Goal: Use online tool/utility: Utilize a website feature to perform a specific function

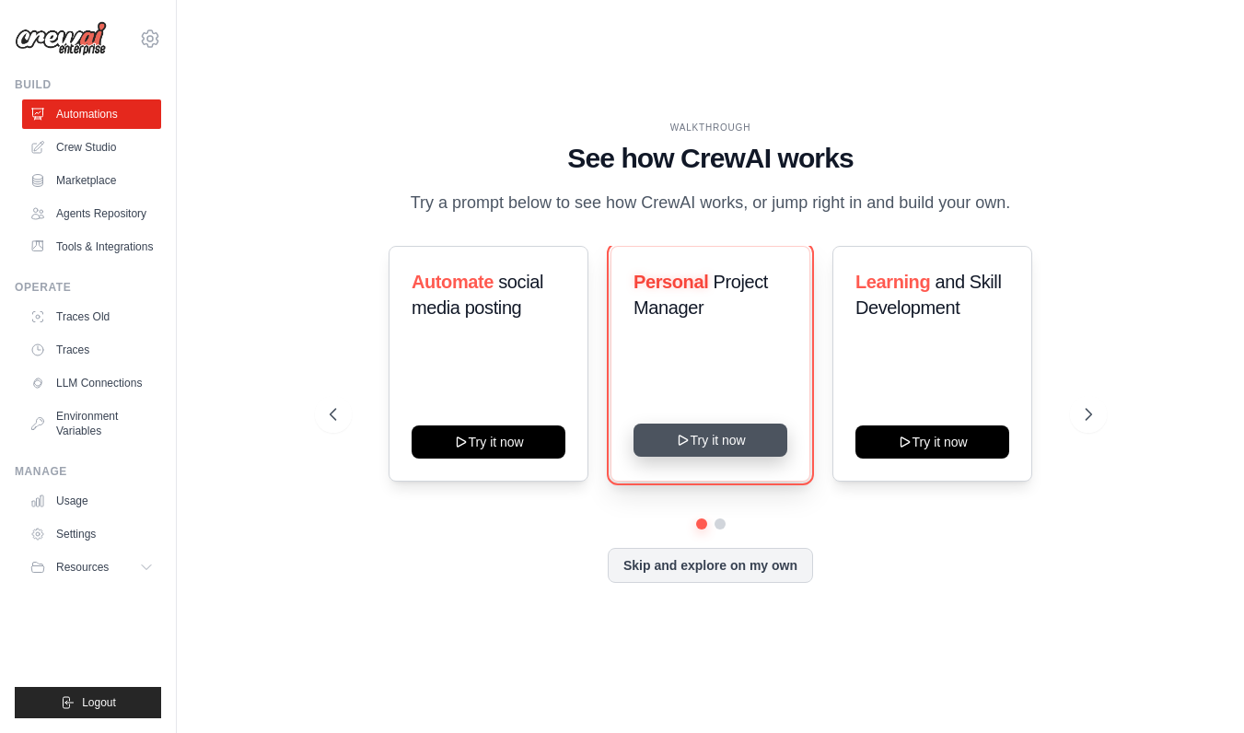
click at [709, 444] on button "Try it now" at bounding box center [711, 440] width 154 height 33
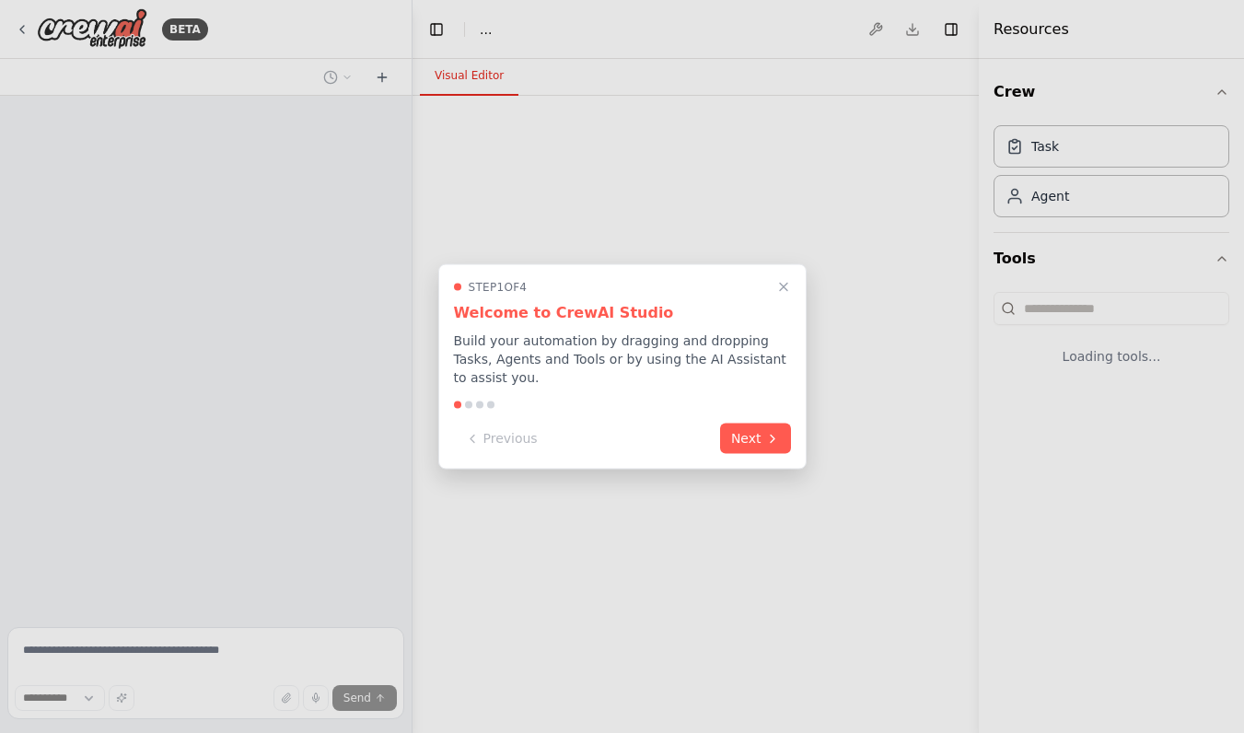
select select "****"
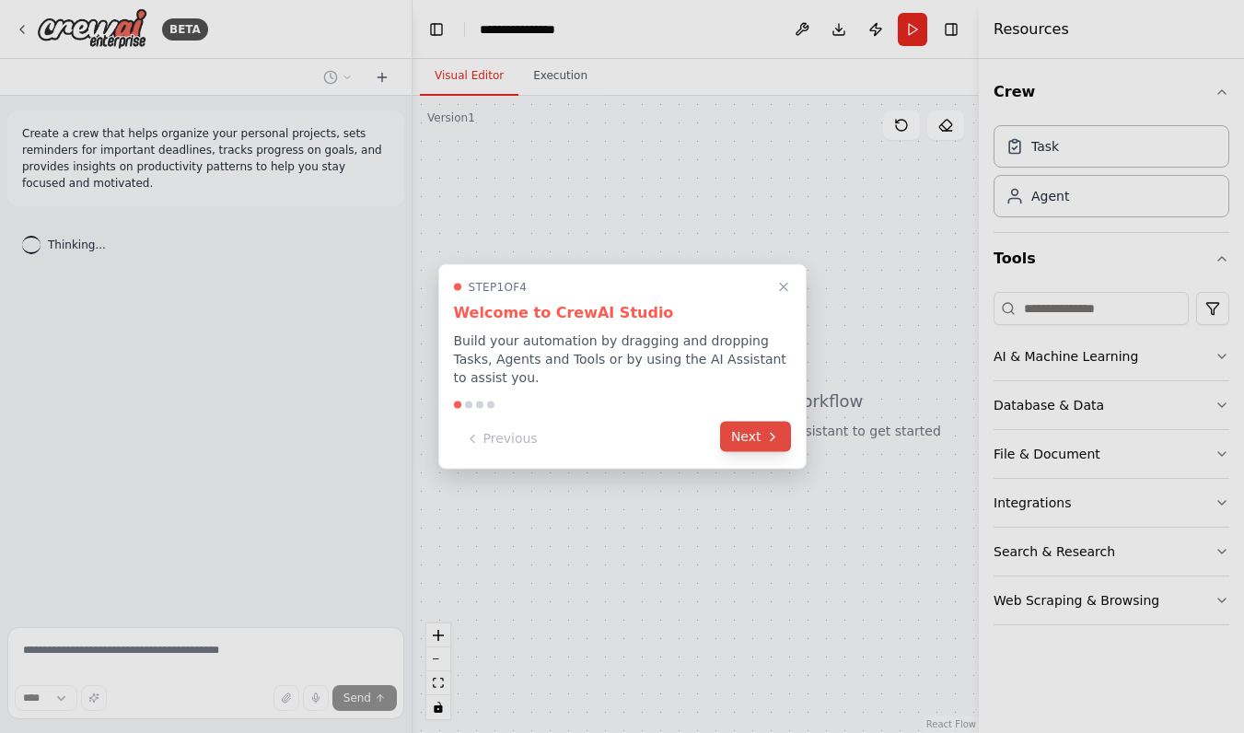
click at [753, 444] on button "Next" at bounding box center [755, 437] width 71 height 30
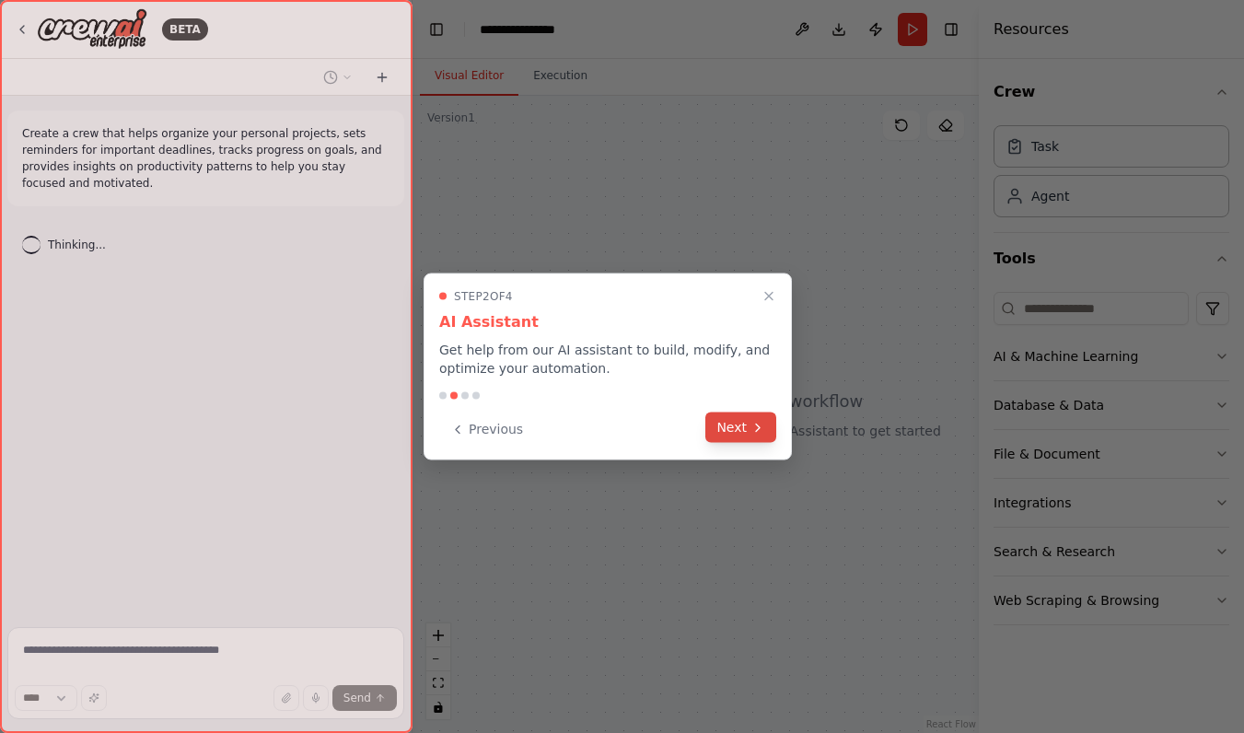
click at [745, 428] on button "Next" at bounding box center [741, 428] width 71 height 30
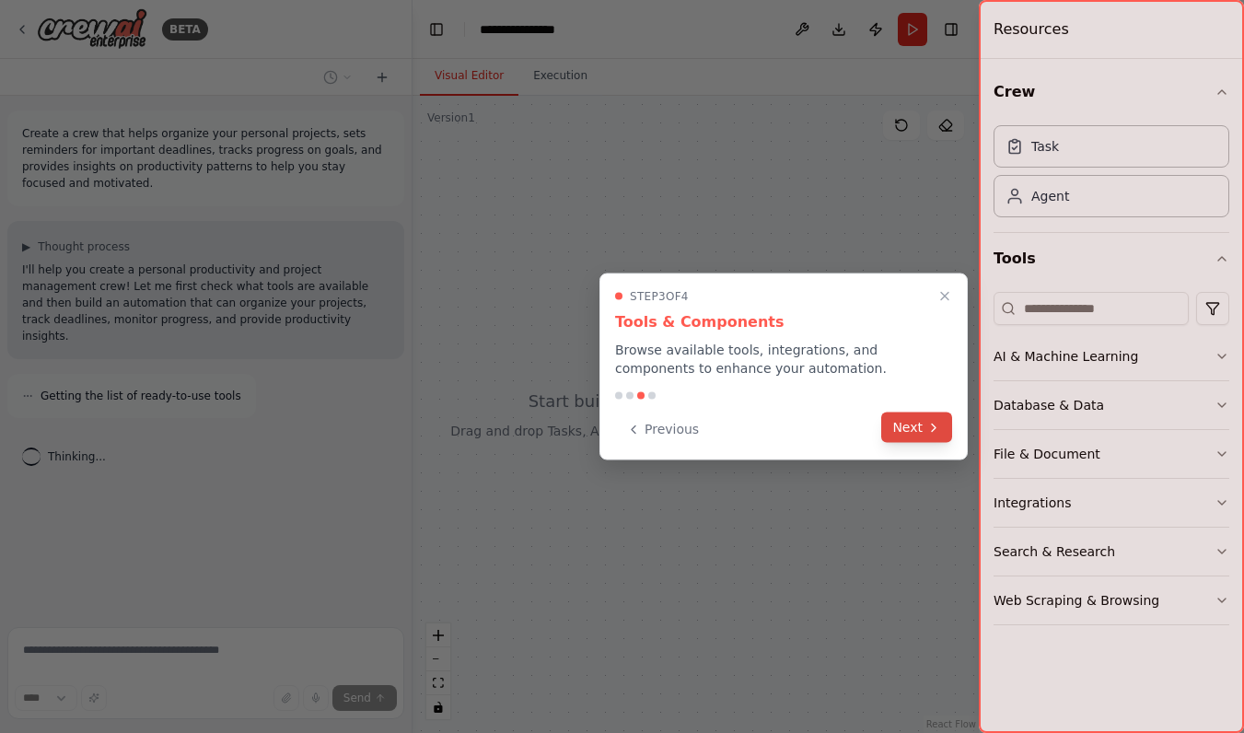
click at [921, 426] on button "Next" at bounding box center [917, 428] width 71 height 30
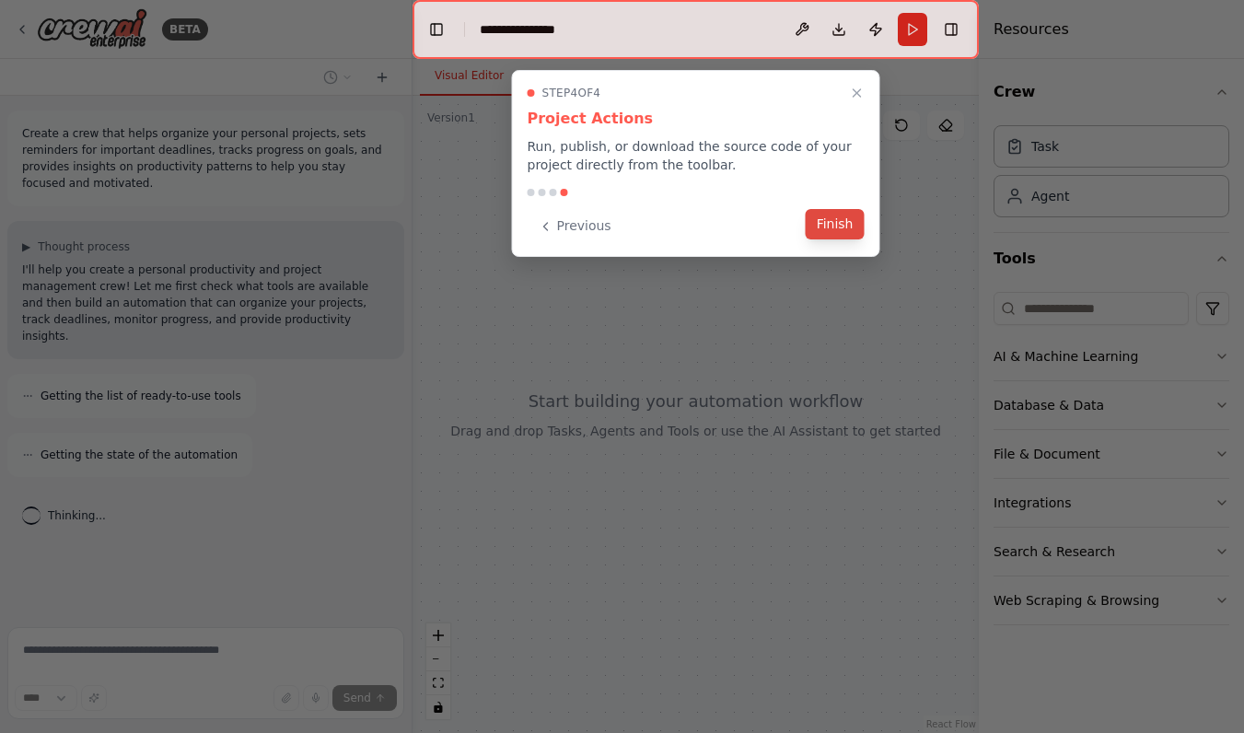
click at [832, 225] on button "Finish" at bounding box center [835, 224] width 59 height 30
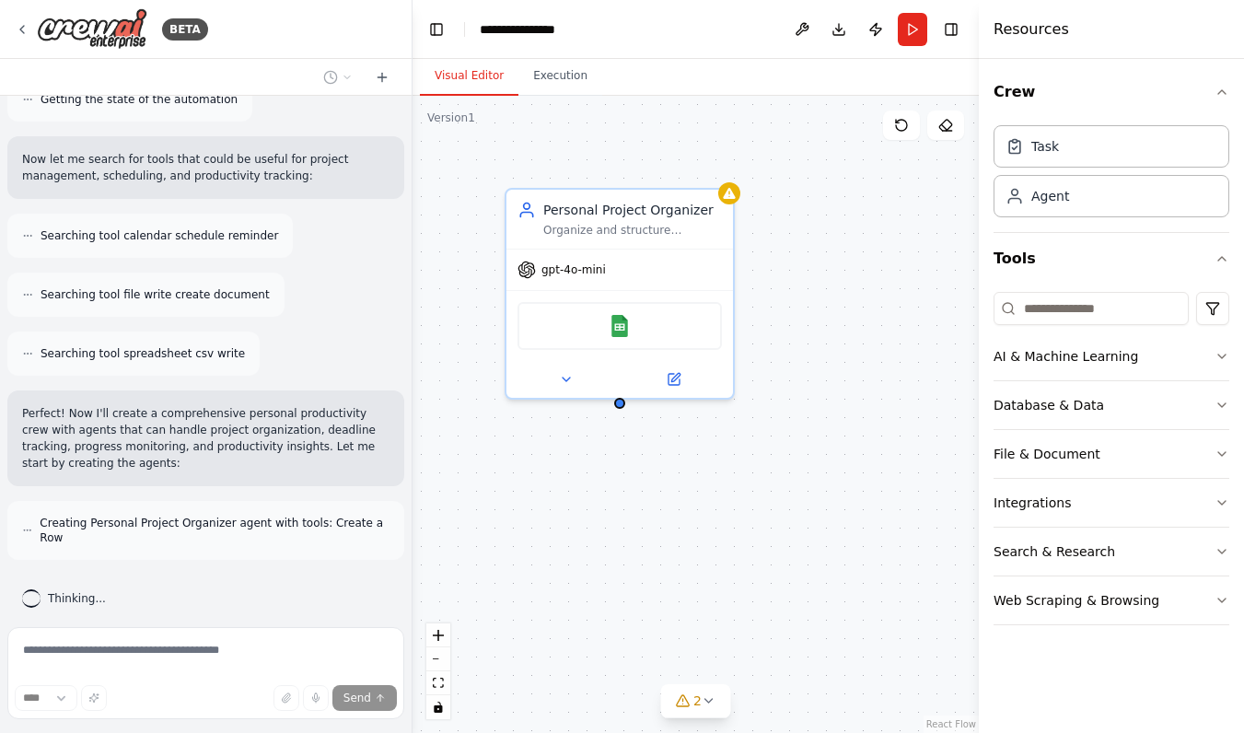
scroll to position [341, 0]
